Goal: Find specific page/section: Find specific page/section

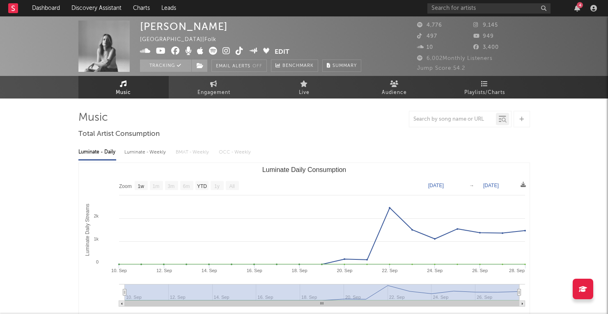
select select "1w"
click at [12, 9] on rect at bounding box center [13, 8] width 10 height 10
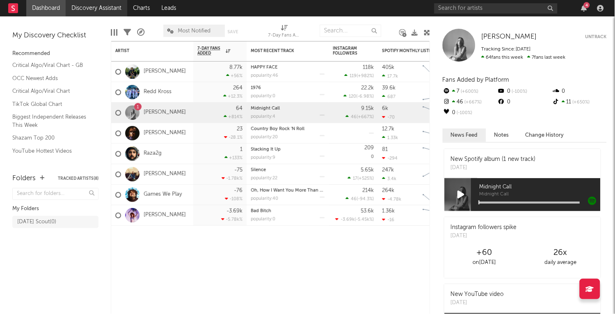
click at [94, 9] on link "Discovery Assistant" at bounding box center [97, 8] width 62 height 16
